Goal: Task Accomplishment & Management: Manage account settings

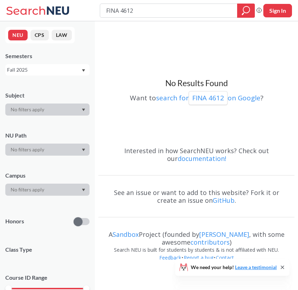
click at [174, 11] on input "FINA 4612" at bounding box center [169, 11] width 126 height 12
type input "FINA 4512"
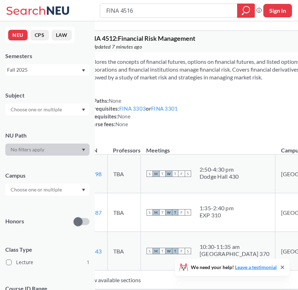
type input "FINA 4516"
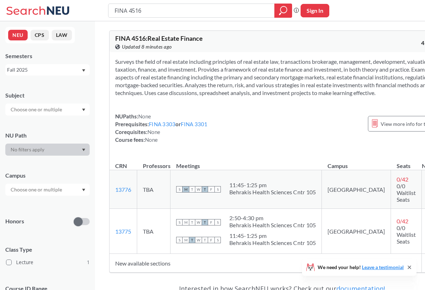
click at [298, 11] on button "Sign In" at bounding box center [314, 10] width 29 height 13
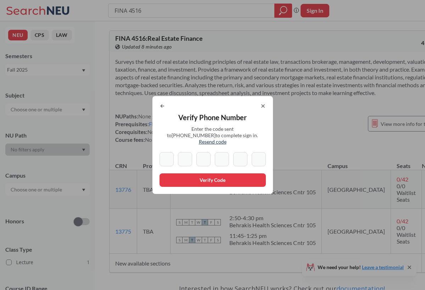
click at [226, 140] on span "Resend code" at bounding box center [213, 142] width 28 height 6
click at [168, 159] on input at bounding box center [166, 159] width 14 height 14
type input "3"
type input "7"
type input "4"
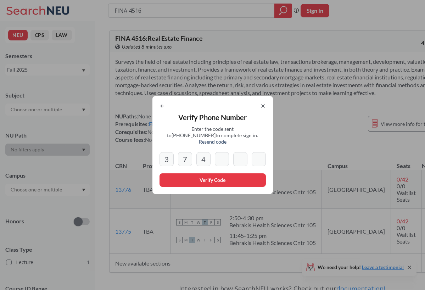
click at [185, 152] on input "7" at bounding box center [185, 159] width 14 height 14
type input "7"
click at [226, 139] on span "Resend code" at bounding box center [213, 142] width 28 height 6
click at [262, 107] on icon at bounding box center [263, 106] width 6 height 6
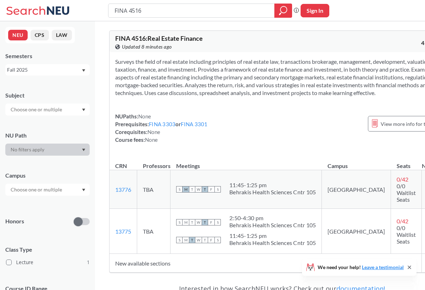
click at [298, 7] on button "Sign In" at bounding box center [314, 10] width 29 height 13
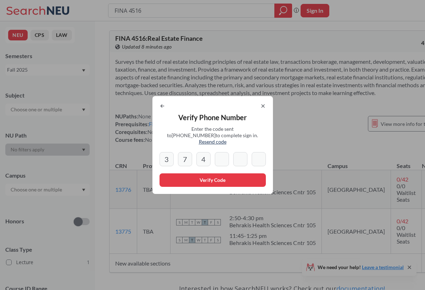
click at [226, 140] on span "Resend code" at bounding box center [213, 142] width 28 height 6
click at [226, 139] on span "Resend code" at bounding box center [213, 142] width 28 height 6
click at [204, 157] on input "4" at bounding box center [203, 159] width 14 height 14
type input "4"
click at [161, 107] on icon at bounding box center [162, 106] width 3 height 3
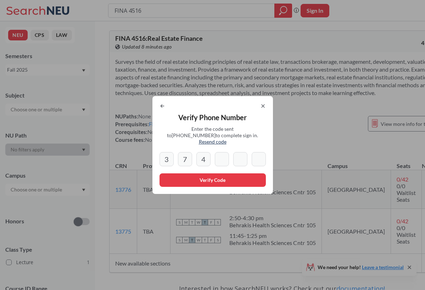
select select "US"
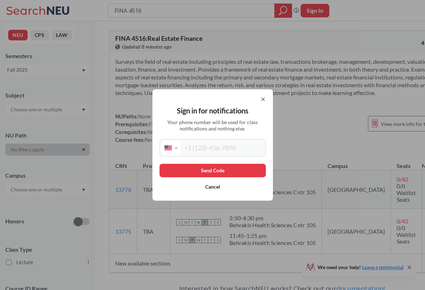
click at [215, 145] on input "tel" at bounding box center [222, 148] width 84 height 14
type input "[PHONE_NUMBER]"
click at [224, 173] on button "Send Code" at bounding box center [212, 170] width 106 height 13
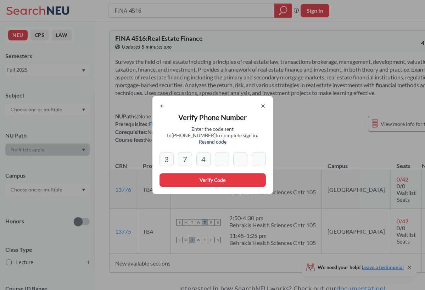
click at [229, 173] on button "Verify Code" at bounding box center [212, 179] width 106 height 13
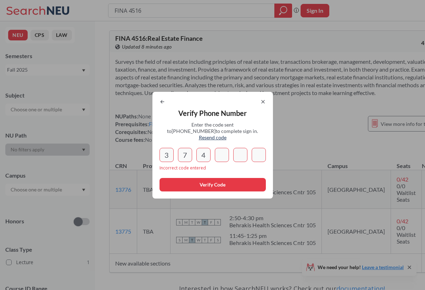
click at [202, 150] on input "4" at bounding box center [203, 155] width 14 height 14
type input "4"
click at [264, 103] on icon at bounding box center [263, 101] width 3 height 3
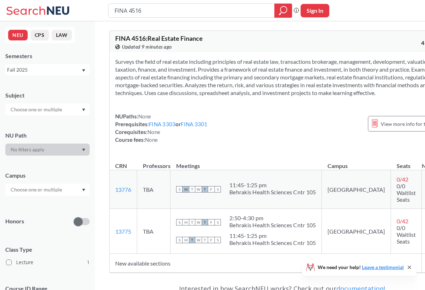
click at [309, 12] on button "Sign In" at bounding box center [314, 10] width 29 height 13
select select "US"
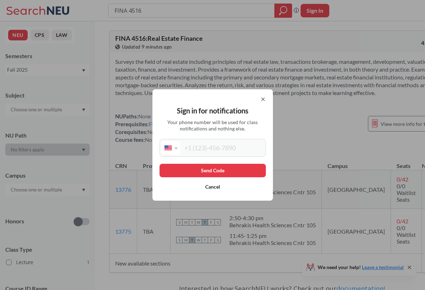
click at [213, 144] on input "tel" at bounding box center [222, 148] width 84 height 14
type input "[PHONE_NUMBER]"
click at [220, 171] on button "Send Code" at bounding box center [212, 170] width 106 height 13
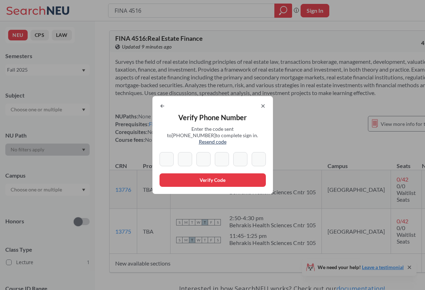
type input "3"
type input "4"
type input "7"
type input "5"
type input "7"
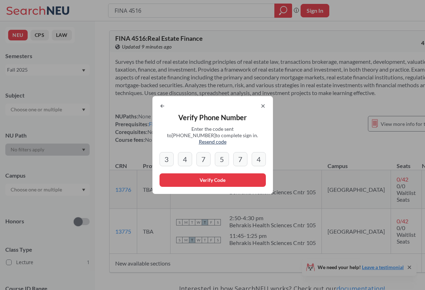
type input "4"
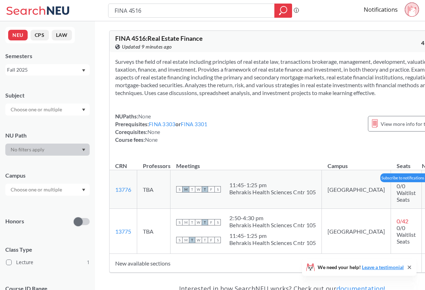
click at [425, 186] on input "checkbox" at bounding box center [430, 186] width 0 height 0
click at [425, 227] on input "checkbox" at bounding box center [430, 227] width 0 height 0
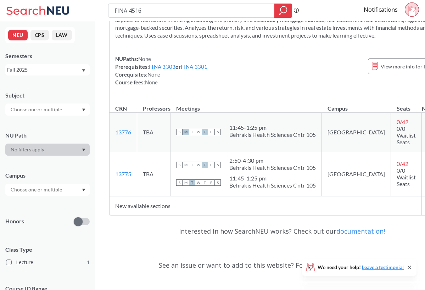
scroll to position [62, 0]
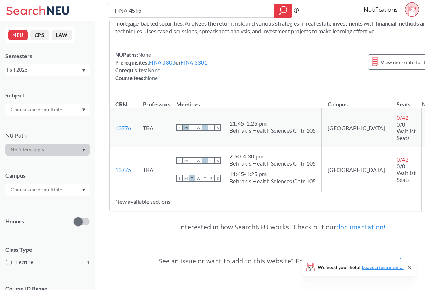
click at [410, 267] on icon at bounding box center [409, 267] width 3 height 3
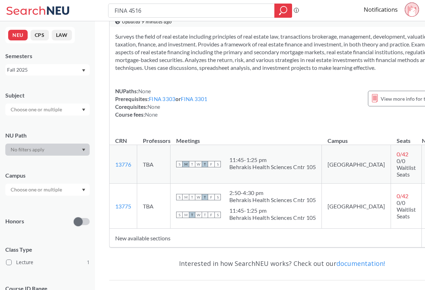
scroll to position [0, 0]
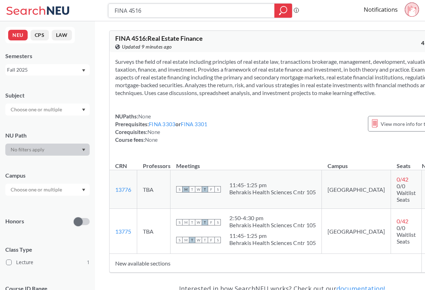
click at [176, 13] on input "FINA 4516" at bounding box center [192, 11] width 156 height 12
type input "F"
type input "Personal Financial Planning"
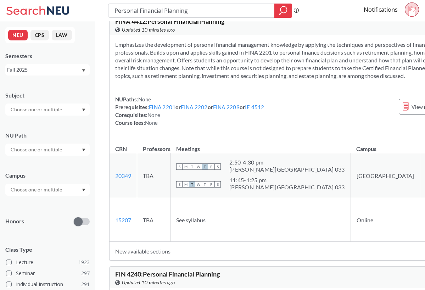
scroll to position [15, 0]
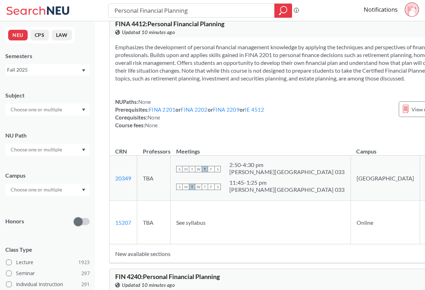
scroll to position [0, 0]
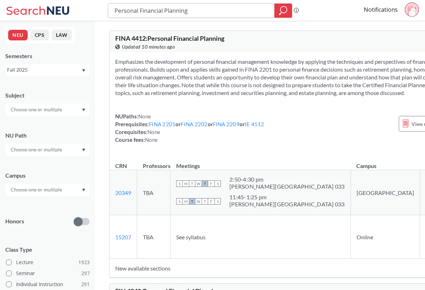
click at [233, 11] on input "Personal Financial Planning" at bounding box center [192, 11] width 156 height 12
type input "4"
type input "Financial Modeling"
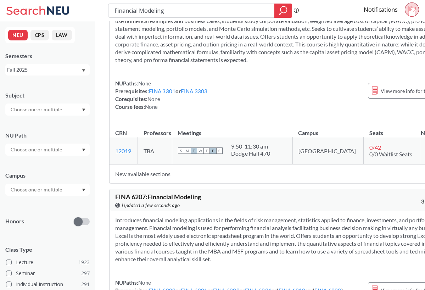
scroll to position [53, 0]
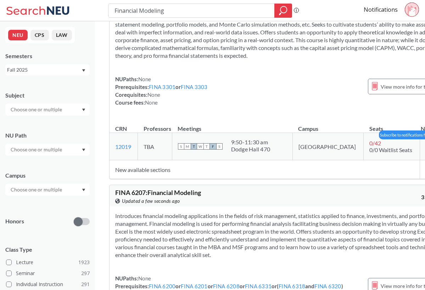
click at [425, 151] on span at bounding box center [433, 146] width 9 height 9
click at [425, 143] on input "checkbox" at bounding box center [429, 143] width 0 height 0
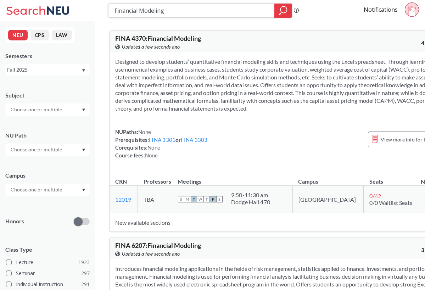
click at [254, 12] on input "Financial Modeling" at bounding box center [192, 11] width 156 height 12
